Goal: Task Accomplishment & Management: Manage account settings

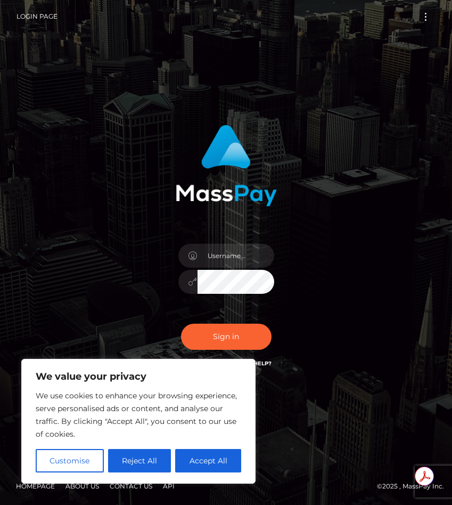
click at [220, 268] on div at bounding box center [227, 277] width 112 height 82
click at [221, 258] on input "text" at bounding box center [236, 256] width 77 height 24
click at [150, 452] on button "Reject All" at bounding box center [139, 460] width 63 height 23
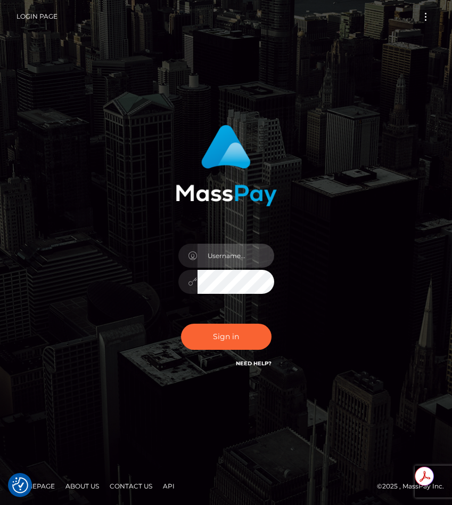
click at [250, 254] on input "text" at bounding box center [236, 256] width 77 height 24
type input "[EMAIL_ADDRESS][DOMAIN_NAME]"
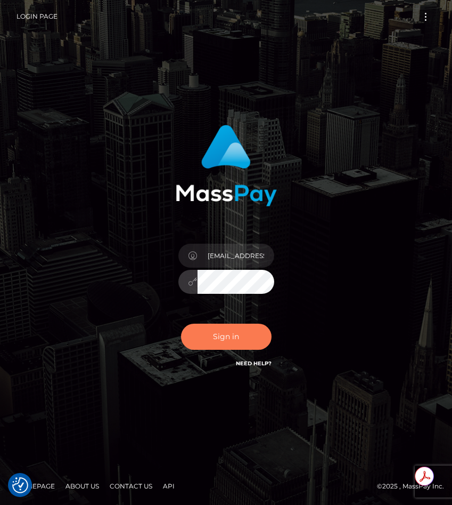
click at [221, 335] on button "Sign in" at bounding box center [226, 336] width 91 height 26
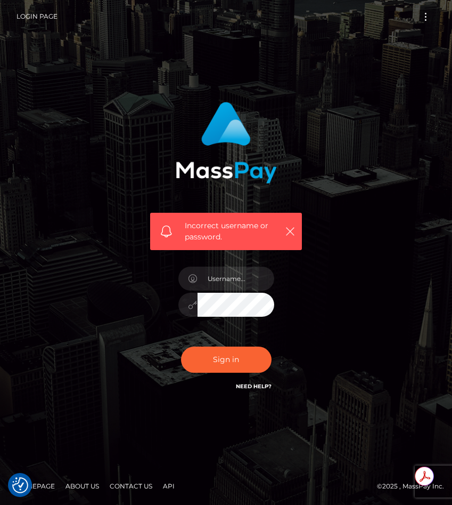
click at [235, 265] on div at bounding box center [227, 299] width 112 height 82
click at [235, 272] on input "text" at bounding box center [236, 278] width 77 height 24
type input "[EMAIL_ADDRESS][DOMAIN_NAME]"
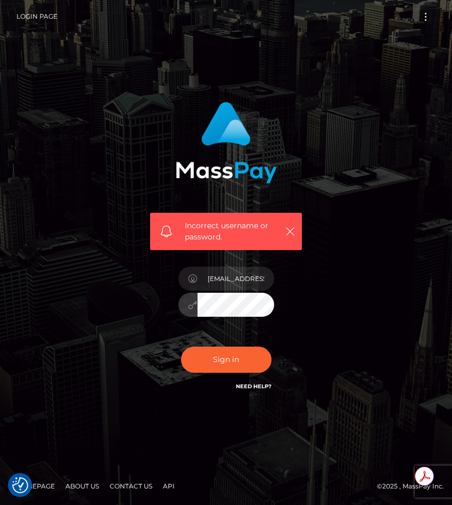
click at [181, 346] on button "Sign in" at bounding box center [226, 359] width 91 height 26
click at [264, 384] on link "Need Help?" at bounding box center [254, 386] width 36 height 7
click at [264, 390] on h6 "Need Help?" at bounding box center [254, 385] width 36 height 9
click at [263, 388] on link "Need Help?" at bounding box center [254, 386] width 36 height 7
click at [55, 12] on link "Login Page" at bounding box center [37, 16] width 41 height 22
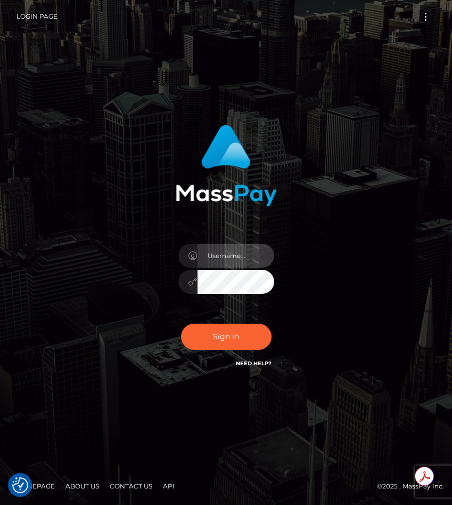
click at [216, 252] on input "text" at bounding box center [236, 256] width 77 height 24
type input "[EMAIL_ADDRESS][DOMAIN_NAME]"
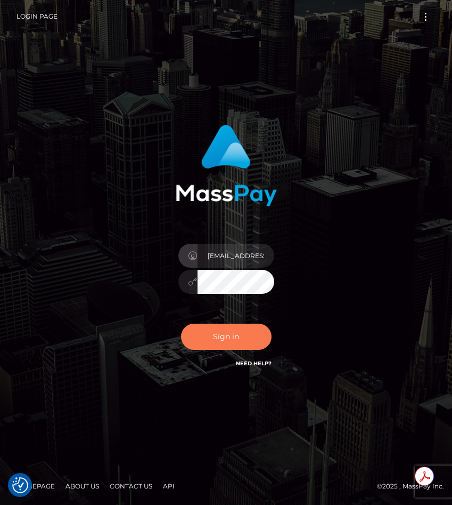
click at [241, 339] on button "Sign in" at bounding box center [226, 336] width 91 height 26
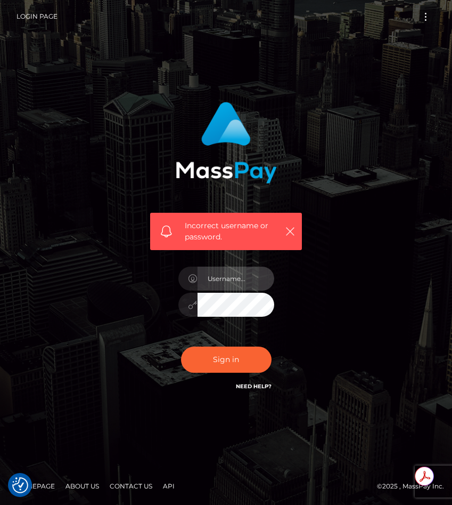
click at [242, 280] on input "text" at bounding box center [236, 278] width 77 height 24
click at [228, 279] on input "[EMAIL_ADDRESS][DOMAIN_NAME]" at bounding box center [236, 278] width 77 height 24
type input "[EMAIL_ADDRESS][DOMAIN_NAME]"
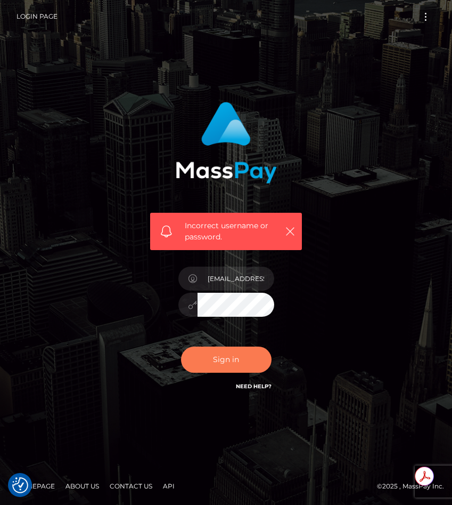
click at [233, 358] on button "Sign in" at bounding box center [226, 359] width 91 height 26
